Goal: Information Seeking & Learning: Learn about a topic

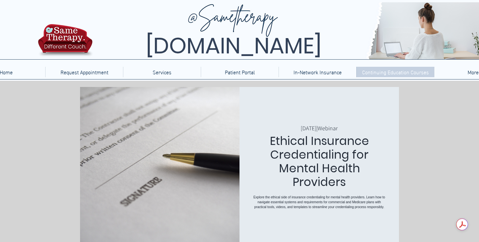
click at [375, 70] on p "Continuing Education Courses" at bounding box center [395, 72] width 73 height 10
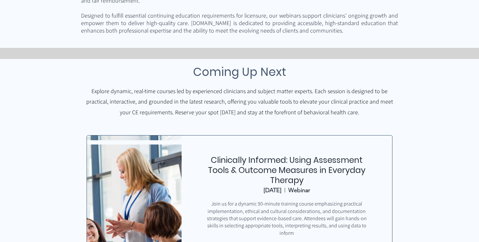
scroll to position [175, 0]
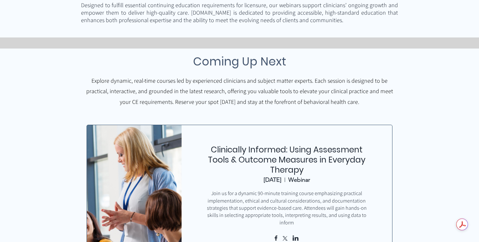
click at [277, 158] on link "Clinically Informed: Using Assessment Tools & Outcome Measures in Everyday Ther…" at bounding box center [287, 160] width 158 height 32
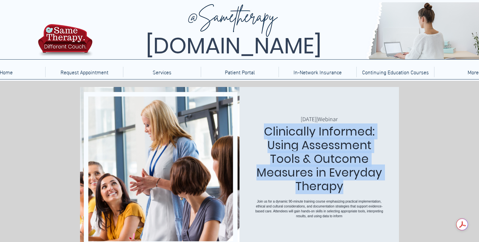
drag, startPoint x: 357, startPoint y: 180, endPoint x: 266, endPoint y: 128, distance: 105.6
click at [266, 128] on h1 "Clinically Informed: Using Assessment Tools & Outcome Measures in Everyday Ther…" at bounding box center [319, 159] width 133 height 68
copy h1 "Clinically Informed: Using Assessment Tools & Outcome Measures in Everyday Ther…"
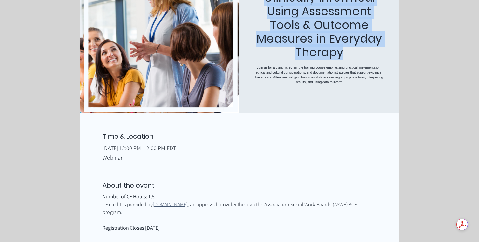
scroll to position [172, 0]
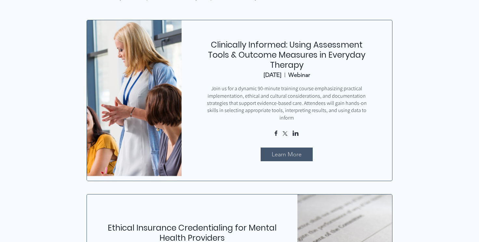
scroll to position [299, 0]
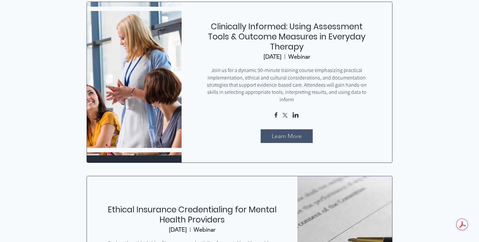
click at [199, 204] on link "Ethical Insurance Credentialing for Mental Health Providers" at bounding box center [192, 214] width 169 height 21
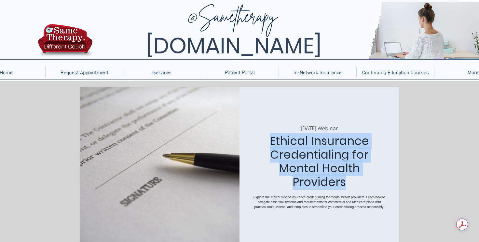
drag, startPoint x: 354, startPoint y: 169, endPoint x: 272, endPoint y: 130, distance: 90.1
click at [272, 134] on h1 "Ethical Insurance Credentialing for Mental Health Providers" at bounding box center [319, 161] width 133 height 55
copy h1 "Ethical Insurance Credentialing for Mental Health Providers"
